Goal: Task Accomplishment & Management: Complete application form

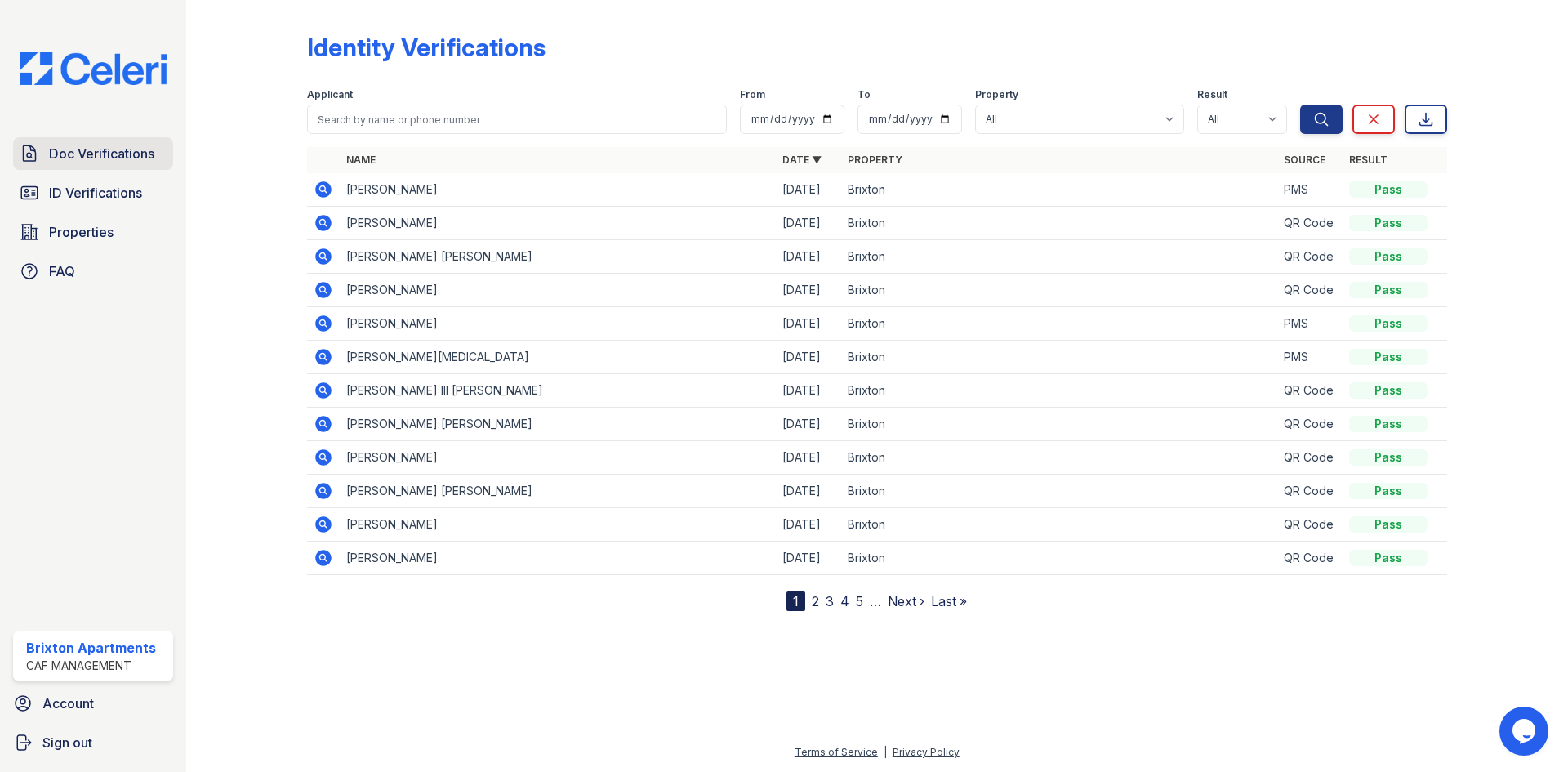
click at [112, 160] on span "Doc Verifications" at bounding box center [101, 153] width 105 height 20
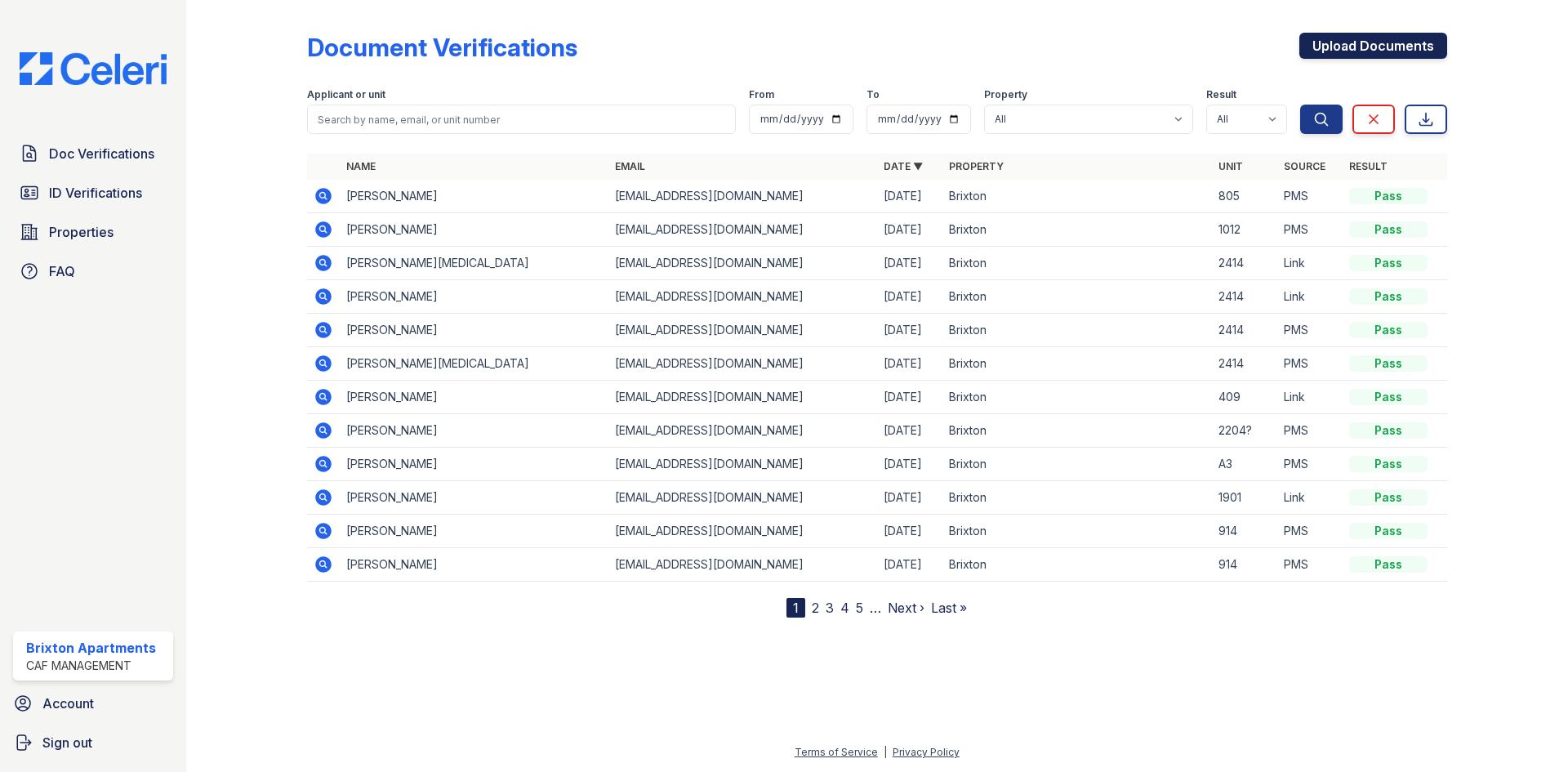
click at [1332, 41] on link "Upload Documents" at bounding box center [1373, 46] width 147 height 26
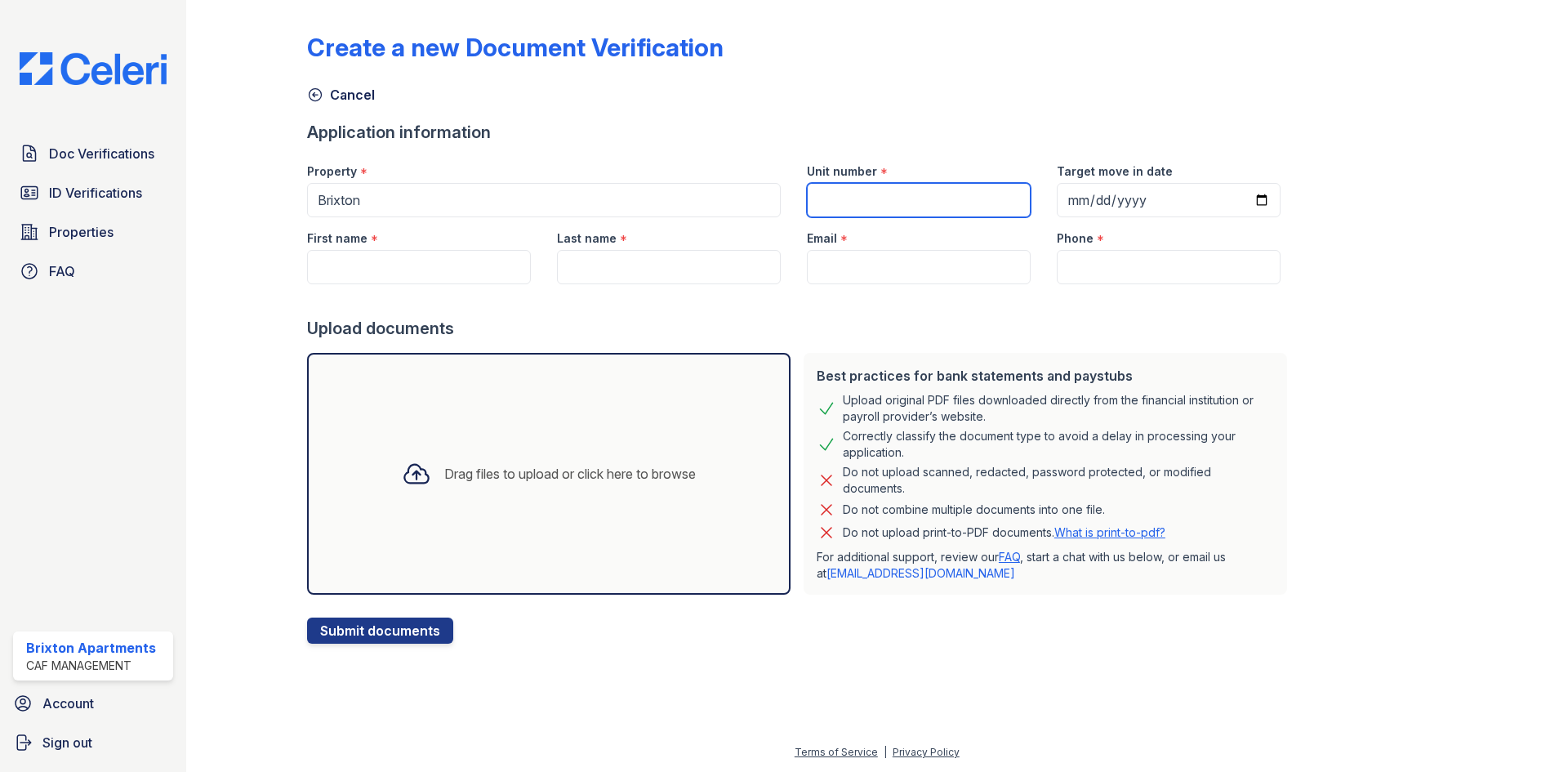
drag, startPoint x: 842, startPoint y: 202, endPoint x: 729, endPoint y: 133, distance: 132.4
click at [842, 202] on input "Unit number" at bounding box center [919, 200] width 224 height 35
click at [849, 257] on input "Email" at bounding box center [919, 267] width 224 height 35
paste input "[EMAIL_ADDRESS][DOMAIN_NAME]"
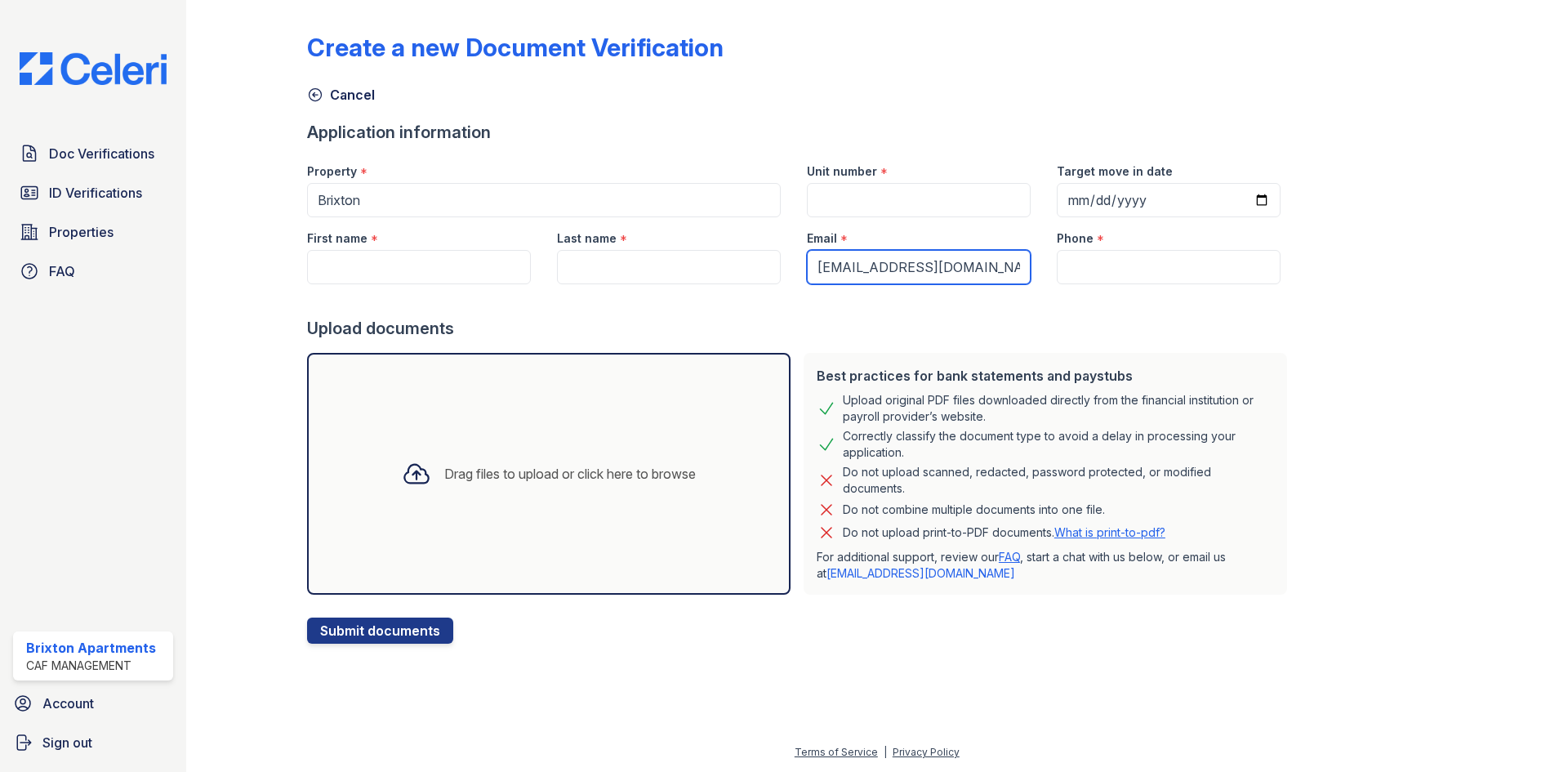
type input "[EMAIL_ADDRESS][DOMAIN_NAME]"
click at [709, 277] on input "Last name" at bounding box center [669, 267] width 224 height 35
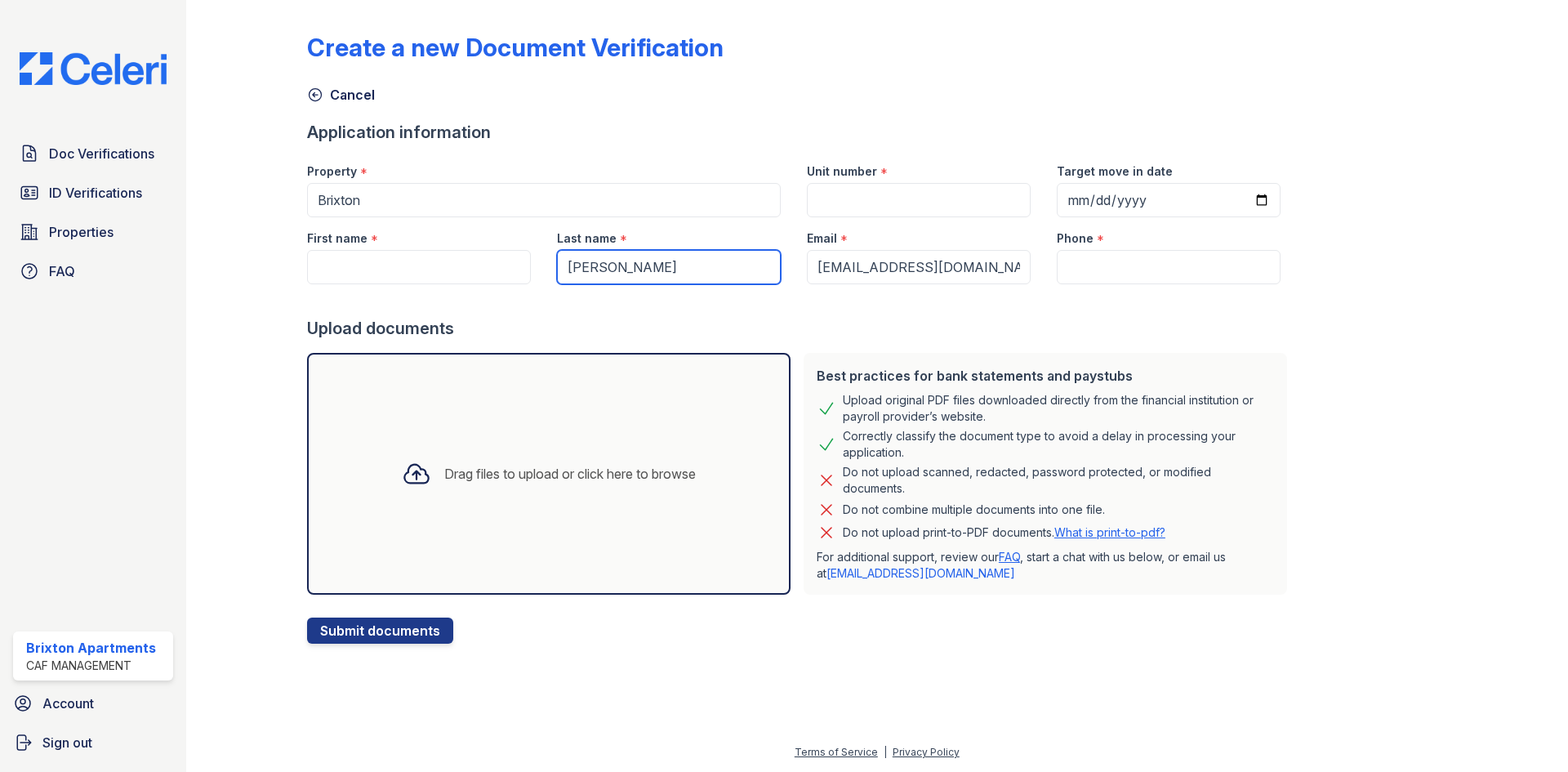
type input "[PERSON_NAME]"
click at [388, 280] on input "First name" at bounding box center [419, 267] width 224 height 35
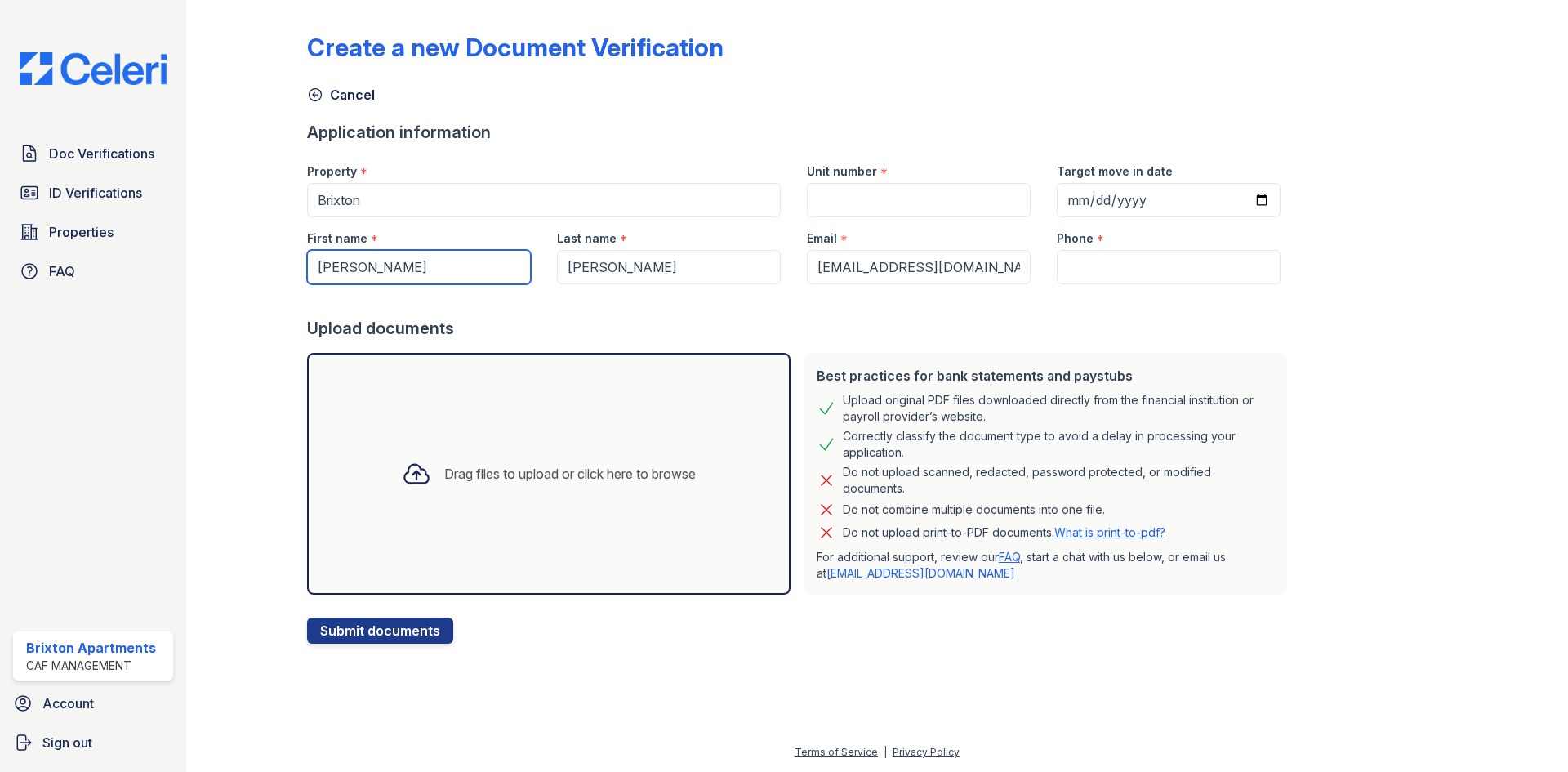
type input "[PERSON_NAME]"
click at [906, 206] on input "Unit number" at bounding box center [919, 200] width 224 height 35
click at [856, 193] on input "Unit number" at bounding box center [919, 200] width 224 height 35
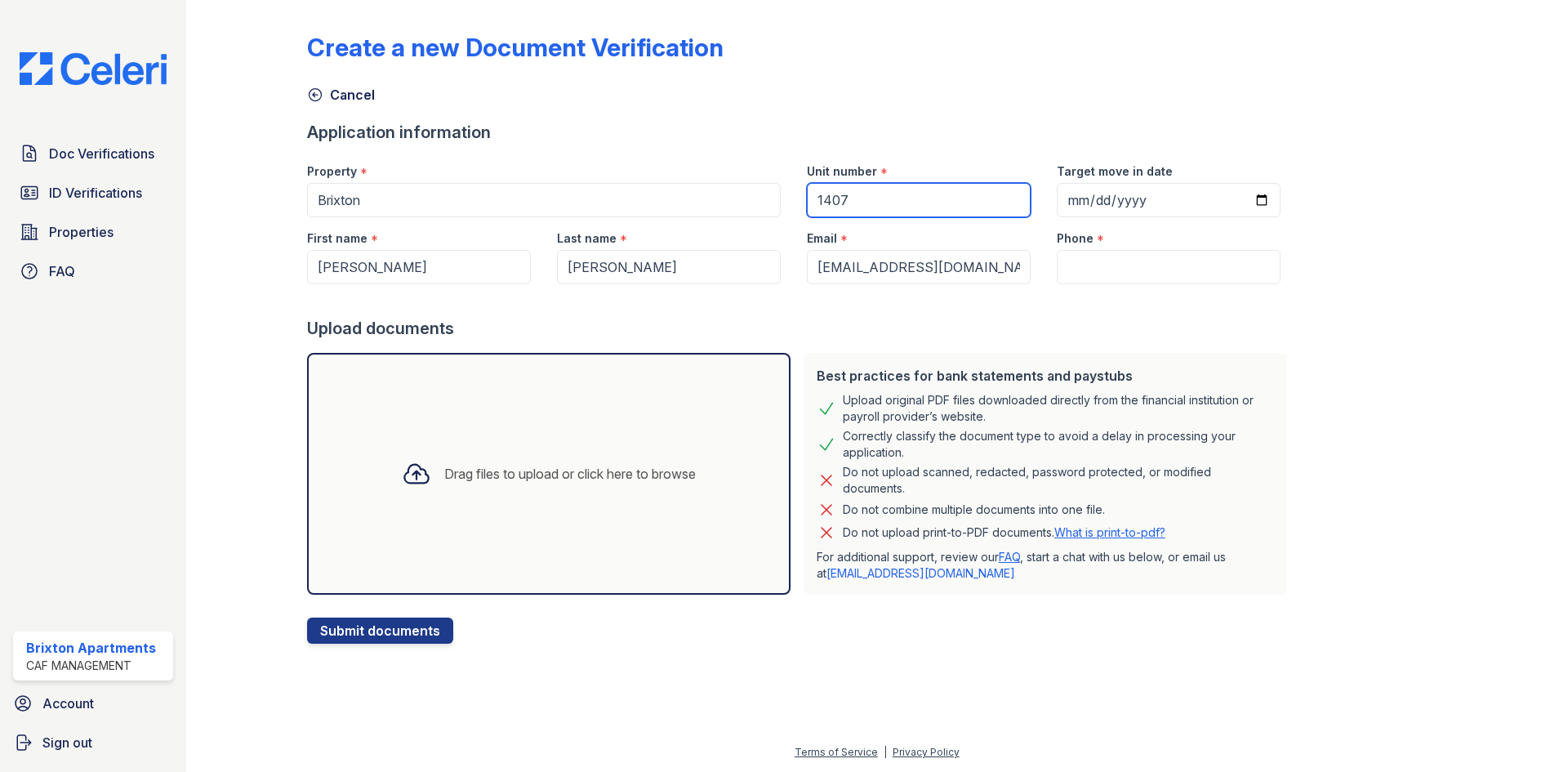
type input "1407"
click at [1063, 270] on input "Phone" at bounding box center [1169, 267] width 224 height 35
paste input "(210) 905-6181"
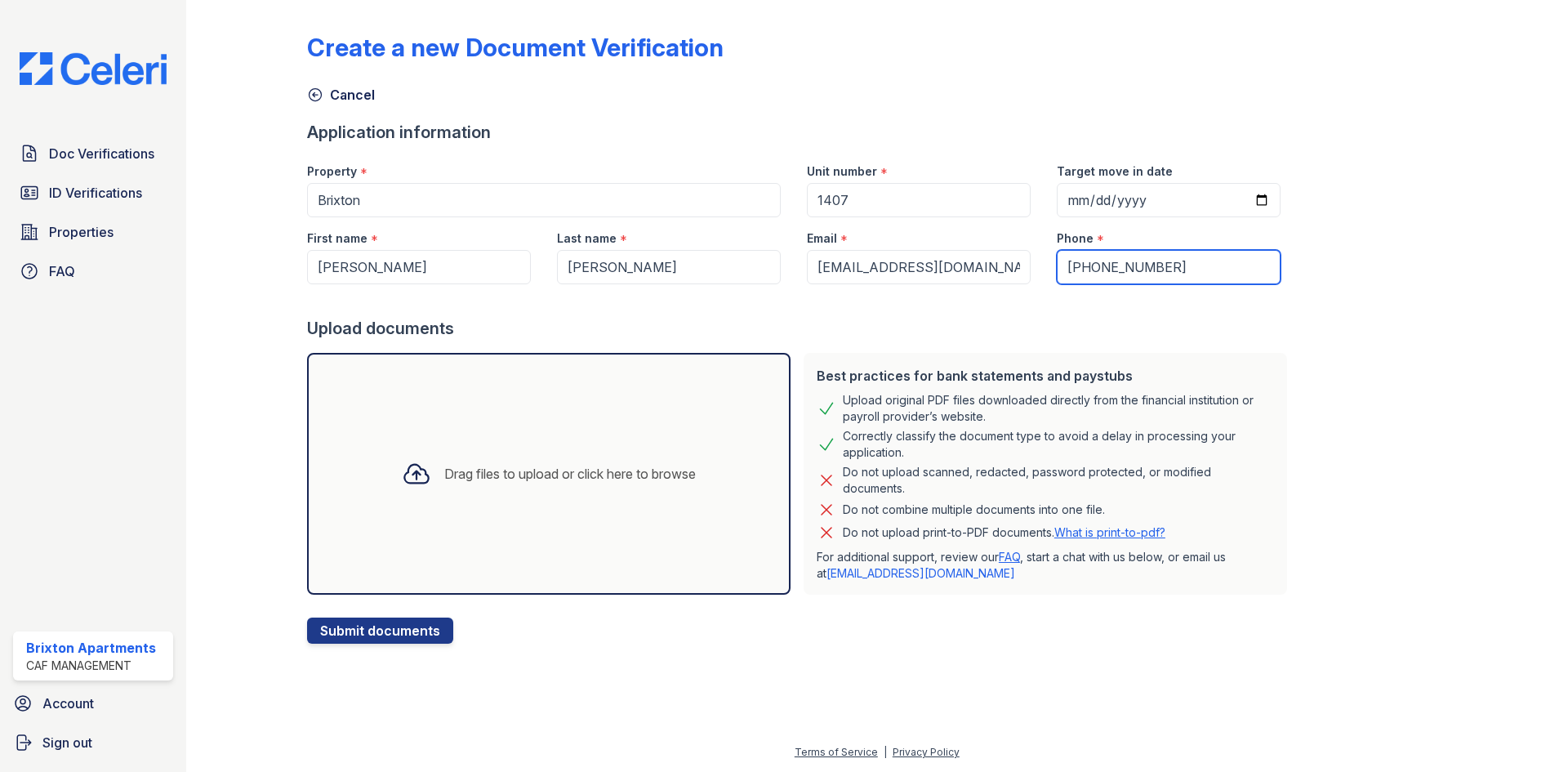
type input "(210) 905-6181"
click at [1187, 197] on input "Target move in date" at bounding box center [1169, 200] width 224 height 35
click at [1248, 206] on input "Target move in date" at bounding box center [1169, 200] width 224 height 35
type input "2025-09-12"
click at [436, 514] on div "Drag files to upload or click here to browse" at bounding box center [549, 473] width 484 height 241
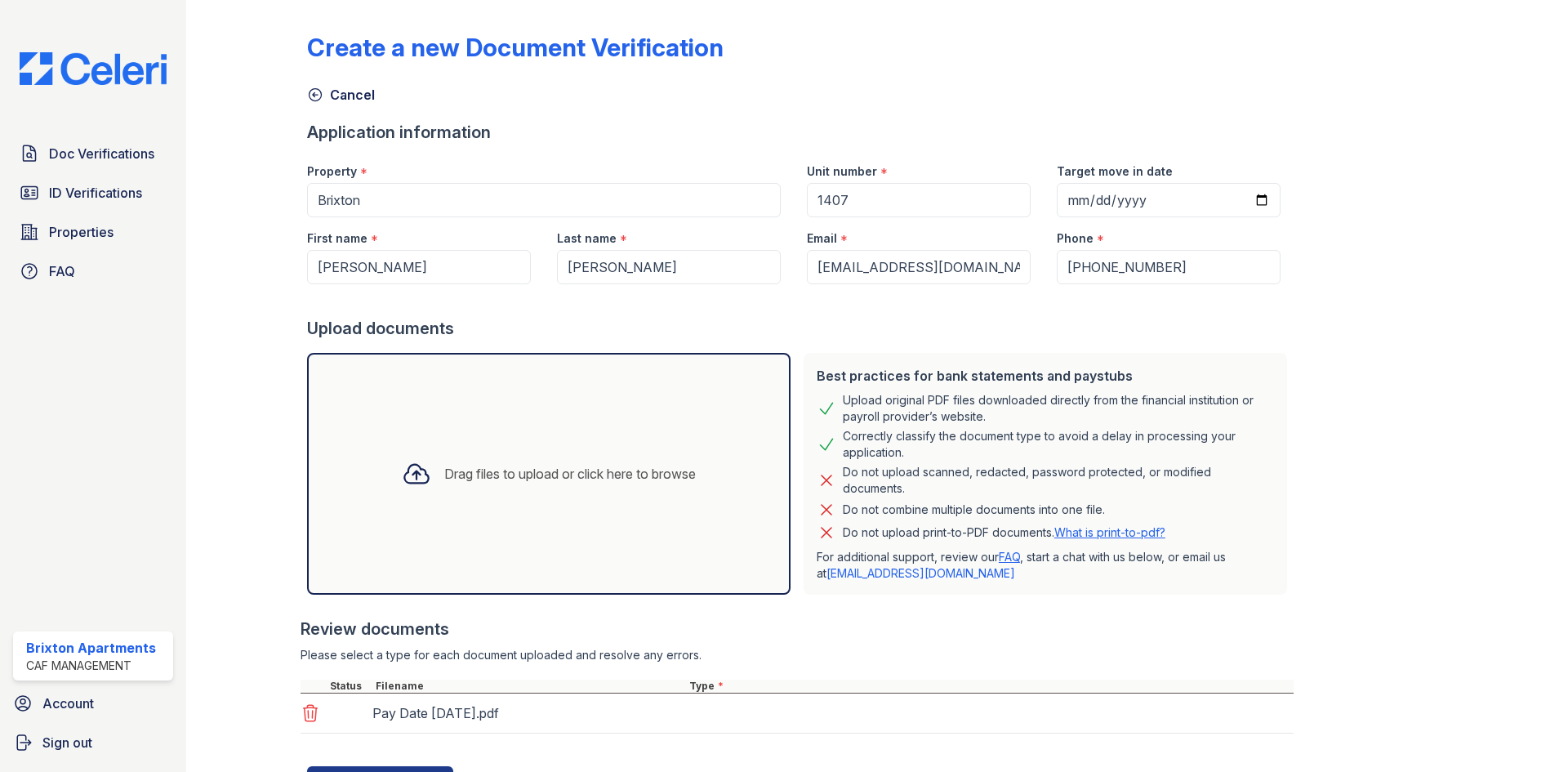
click at [624, 409] on div "Drag files to upload or click here to browse" at bounding box center [549, 473] width 484 height 241
click at [694, 462] on div "Drag files to upload or click here to browse" at bounding box center [549, 473] width 320 height 55
click at [665, 460] on div "Drag files to upload or click here to browse" at bounding box center [549, 473] width 320 height 55
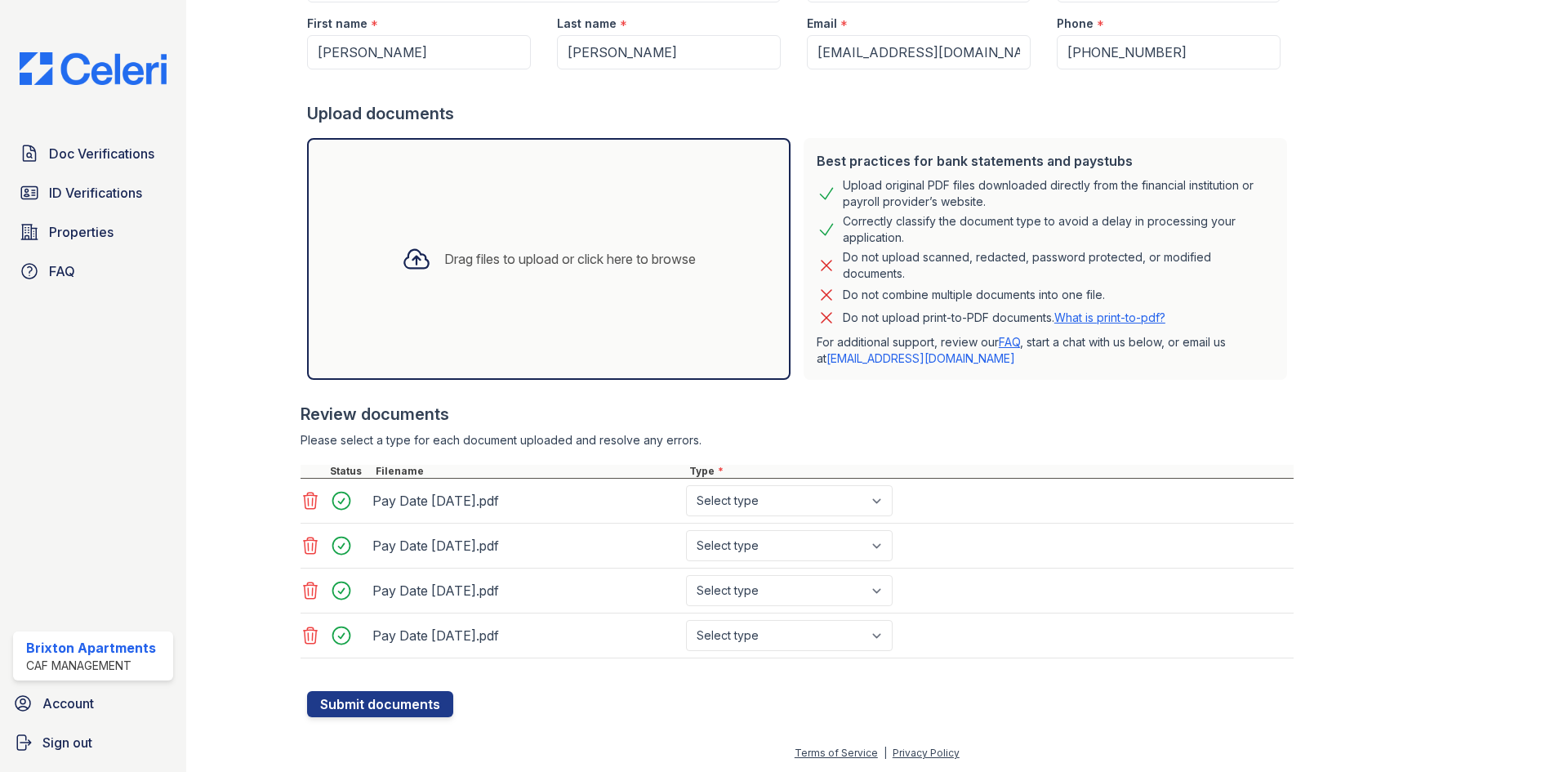
scroll to position [216, 0]
click at [766, 497] on select "Select type Paystub Bank Statement Offer Letter Tax Documents Benefit Award Let…" at bounding box center [789, 500] width 207 height 31
select select "paystub"
click at [686, 485] on select "Select type Paystub Bank Statement Offer Letter Tax Documents Benefit Award Let…" at bounding box center [789, 500] width 207 height 31
click at [748, 544] on select "Select type Paystub Bank Statement Offer Letter Tax Documents Benefit Award Let…" at bounding box center [789, 544] width 207 height 31
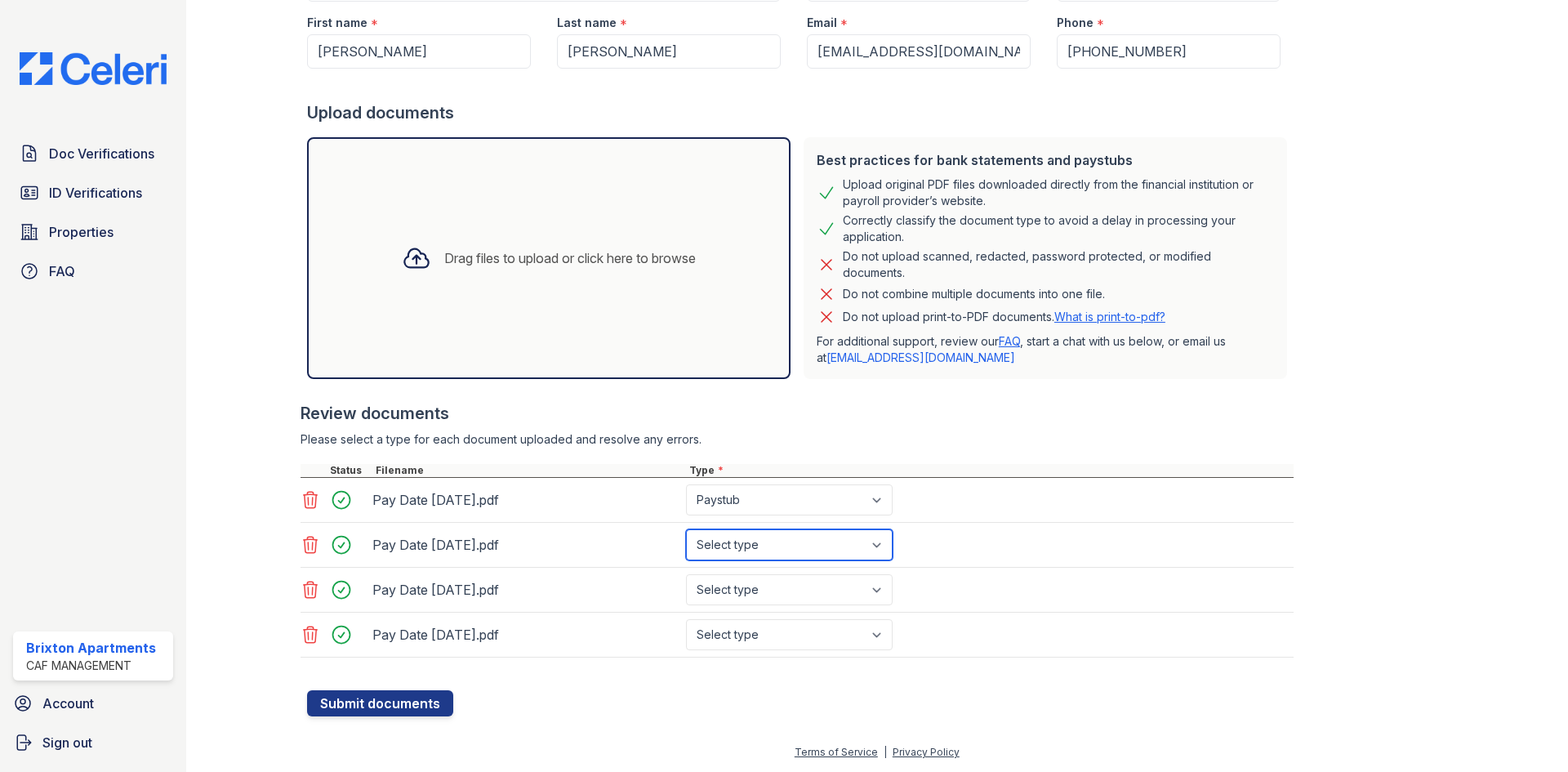
select select "paystub"
click at [686, 529] on select "Select type Paystub Bank Statement Offer Letter Tax Documents Benefit Award Let…" at bounding box center [789, 544] width 207 height 31
click at [756, 585] on select "Select type Paystub Bank Statement Offer Letter Tax Documents Benefit Award Let…" at bounding box center [789, 589] width 207 height 31
select select "paystub"
click at [686, 574] on select "Select type Paystub Bank Statement Offer Letter Tax Documents Benefit Award Let…" at bounding box center [789, 589] width 207 height 31
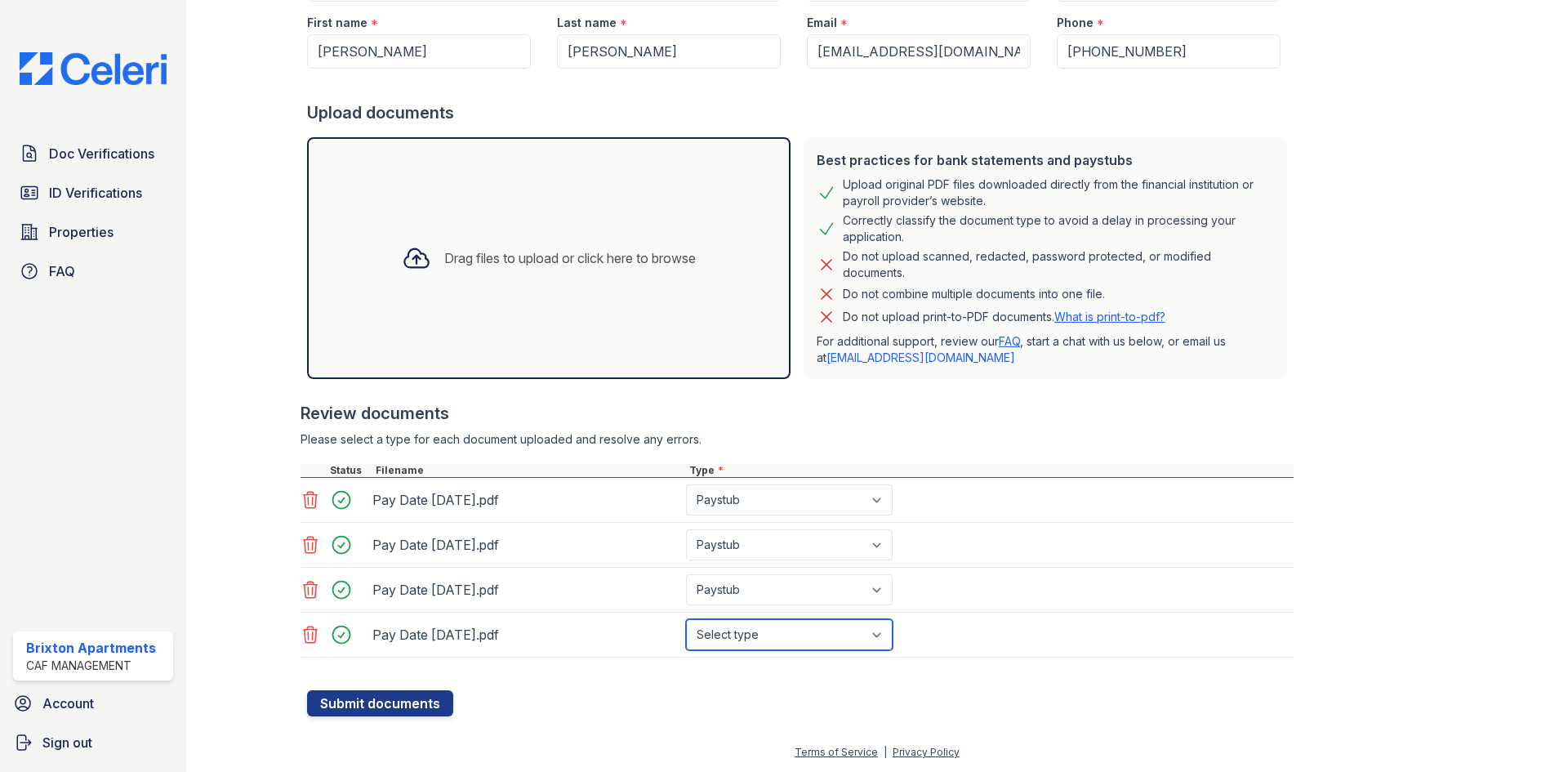
click at [772, 635] on select "Select type Paystub Bank Statement Offer Letter Tax Documents Benefit Award Let…" at bounding box center [789, 634] width 207 height 31
select select "paystub"
click at [686, 619] on select "Select type Paystub Bank Statement Offer Letter Tax Documents Benefit Award Let…" at bounding box center [789, 634] width 207 height 31
click at [405, 703] on button "Submit documents" at bounding box center [380, 703] width 147 height 26
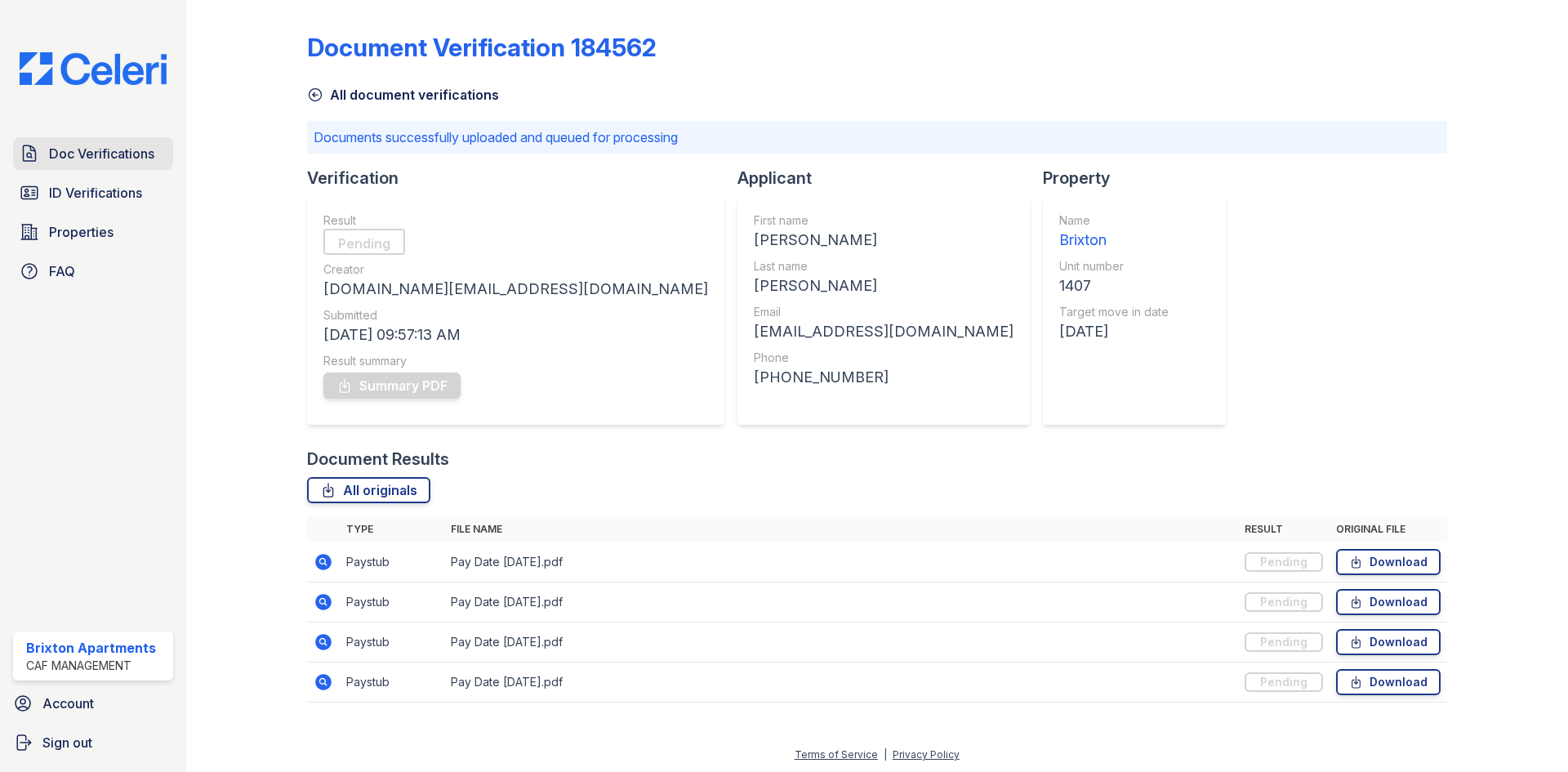
click at [122, 154] on span "Doc Verifications" at bounding box center [101, 153] width 105 height 20
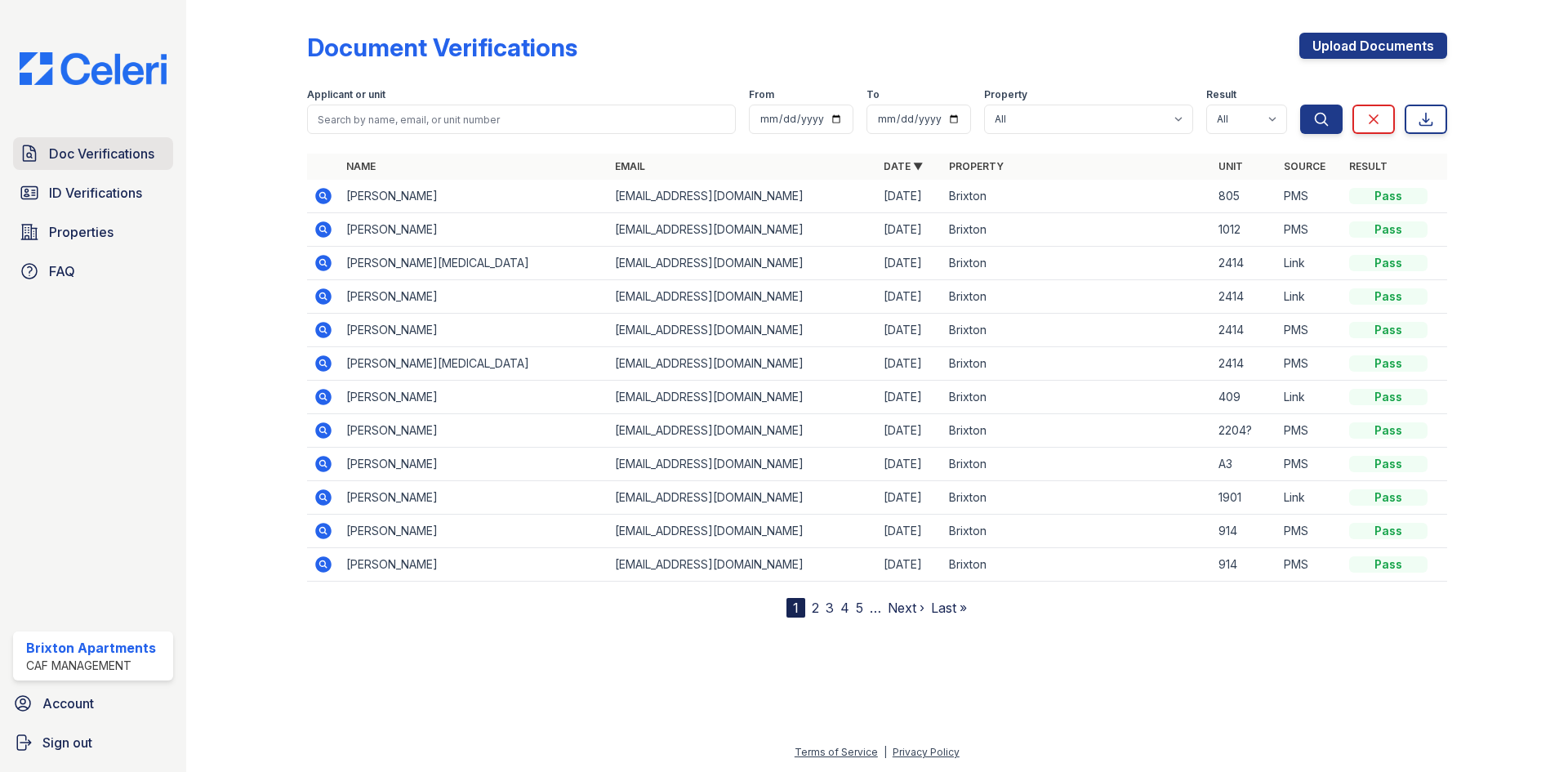
click at [62, 152] on span "Doc Verifications" at bounding box center [101, 153] width 105 height 20
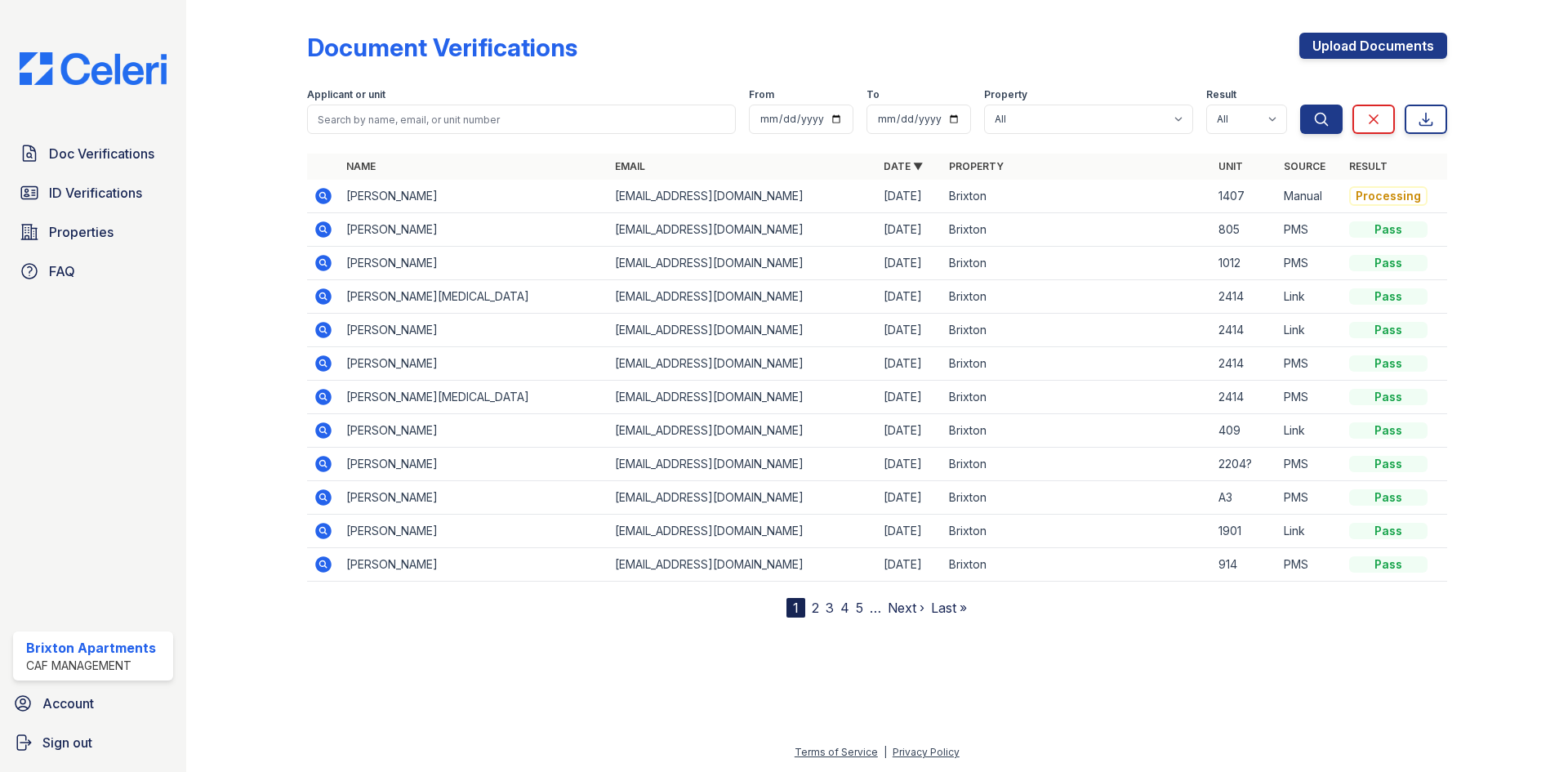
click at [322, 197] on icon at bounding box center [322, 194] width 4 height 4
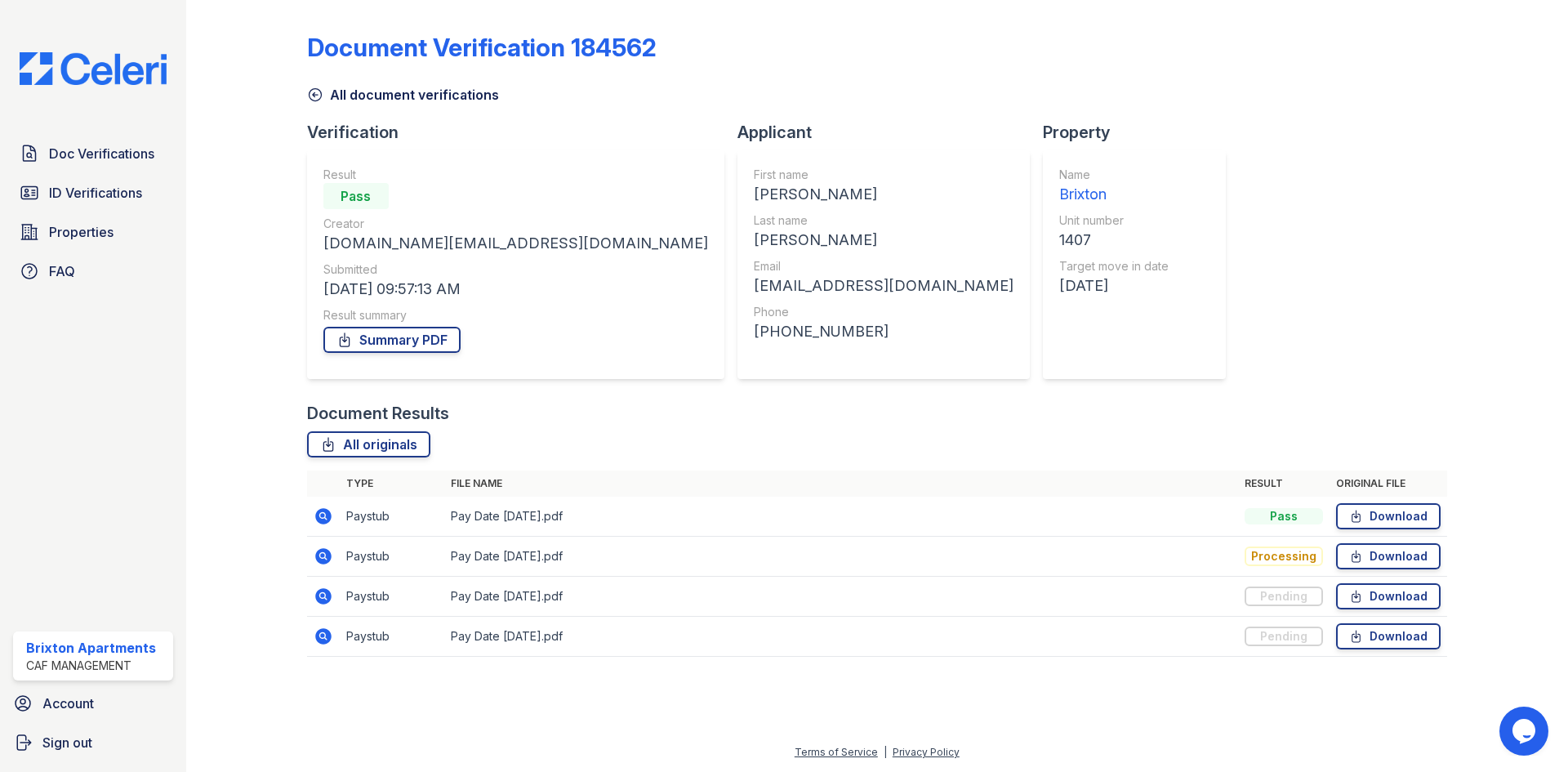
click at [314, 95] on icon at bounding box center [315, 95] width 12 height 12
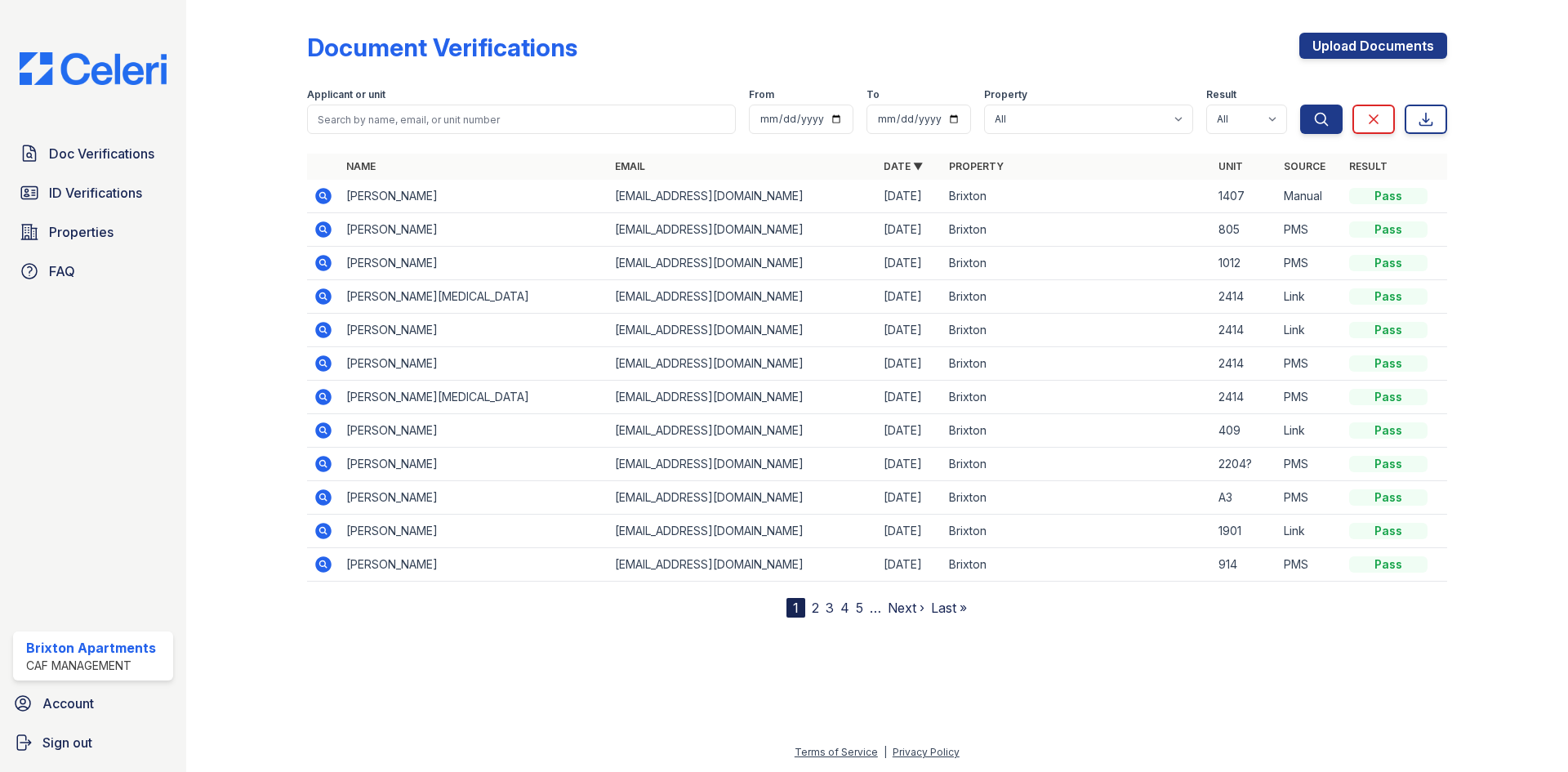
click at [319, 195] on icon at bounding box center [323, 195] width 20 height 20
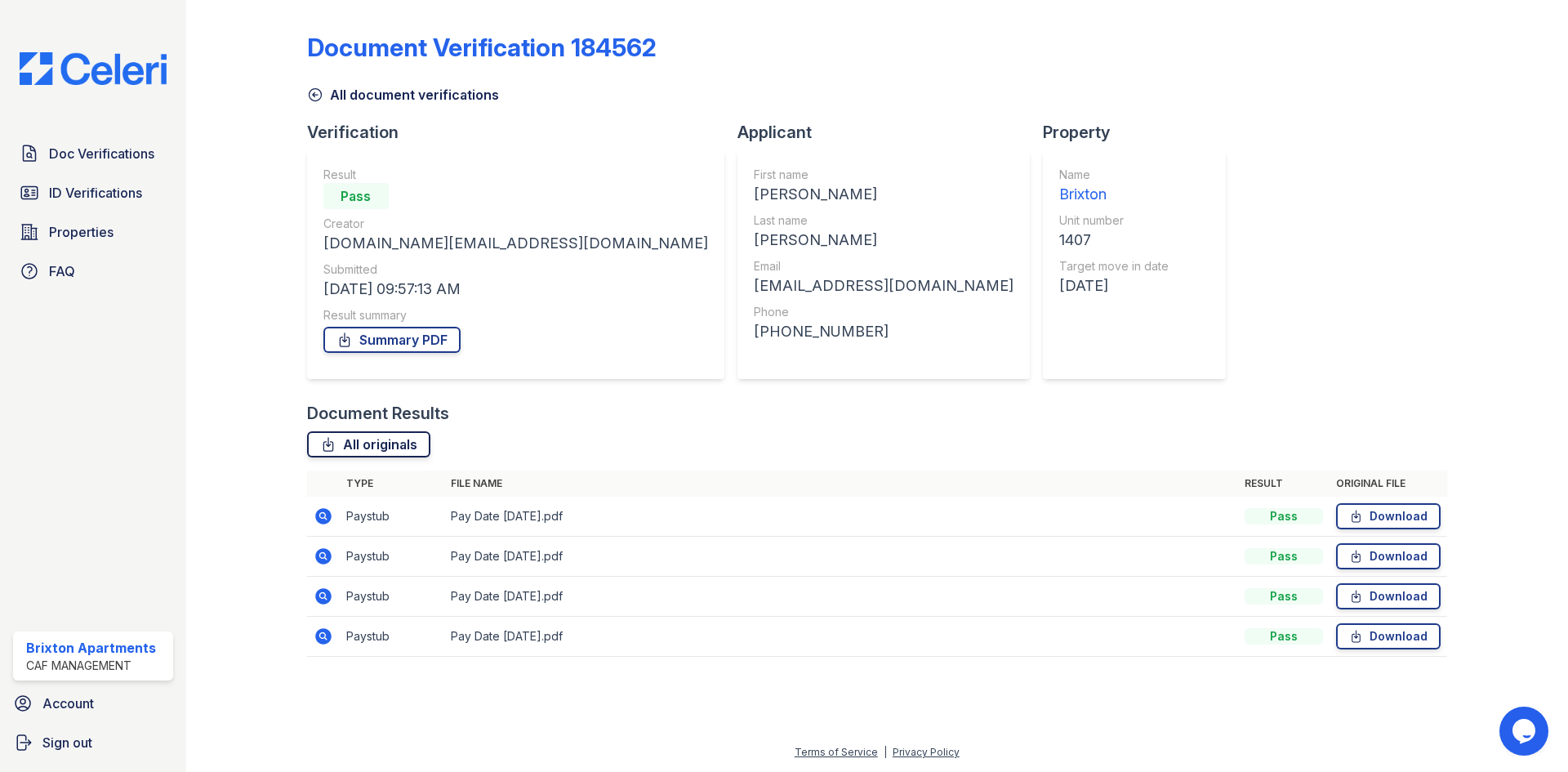
click at [386, 445] on link "All originals" at bounding box center [368, 444] width 123 height 26
click at [385, 347] on link "Summary PDF" at bounding box center [392, 340] width 137 height 26
